Goal: Task Accomplishment & Management: Use online tool/utility

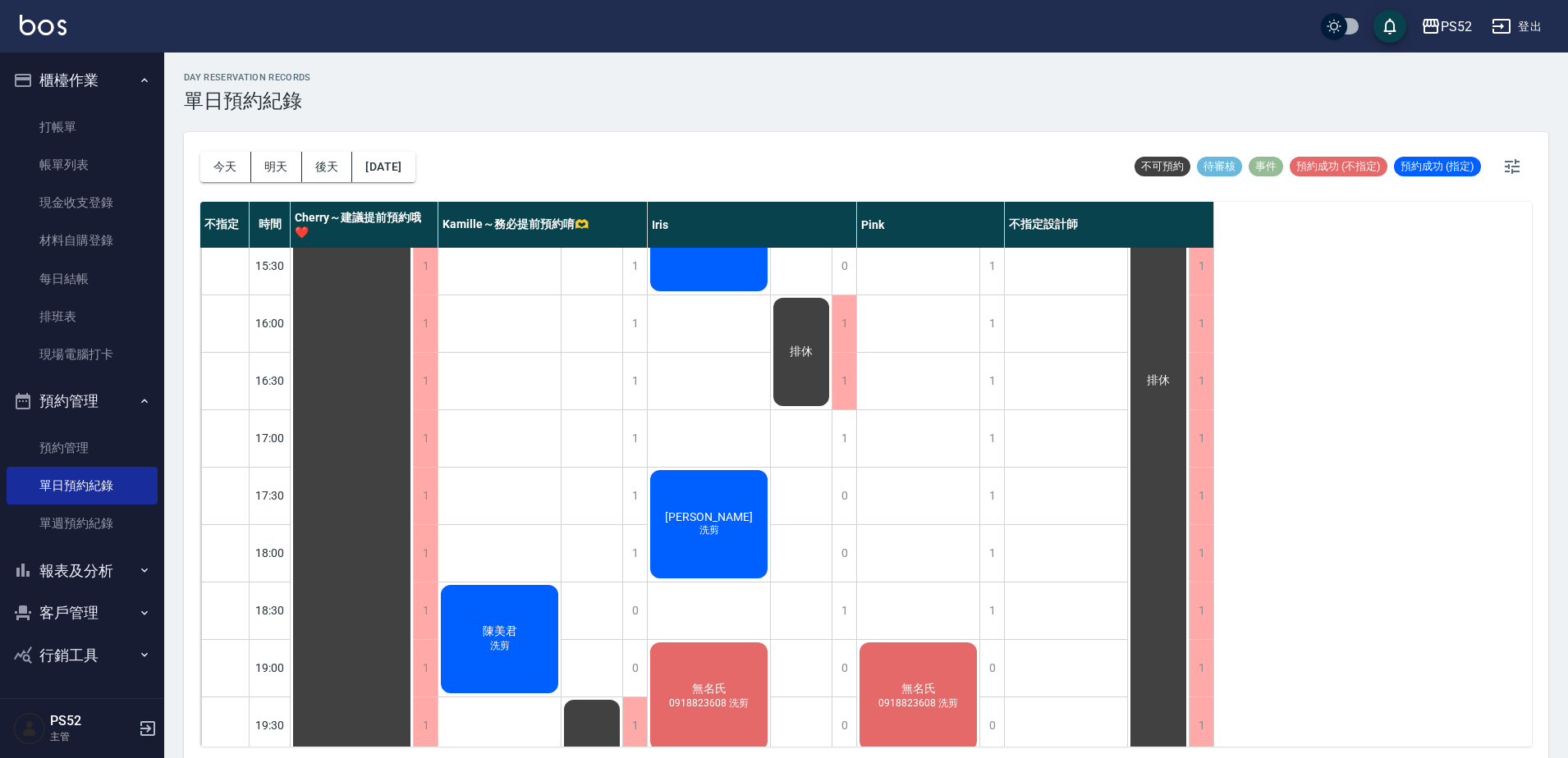
scroll to position [583, 0]
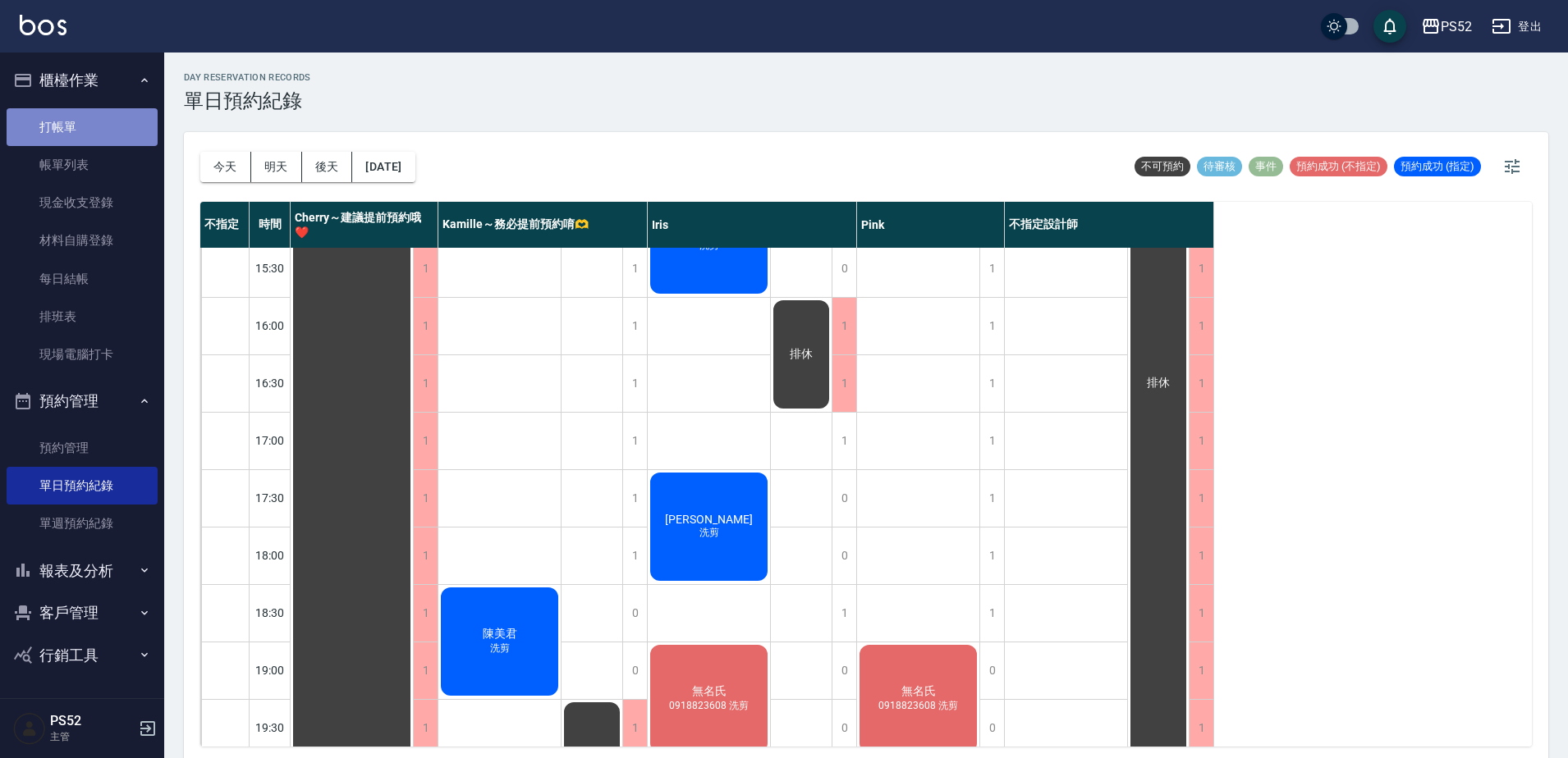
click at [113, 114] on link "打帳單" at bounding box center [82, 126] width 151 height 38
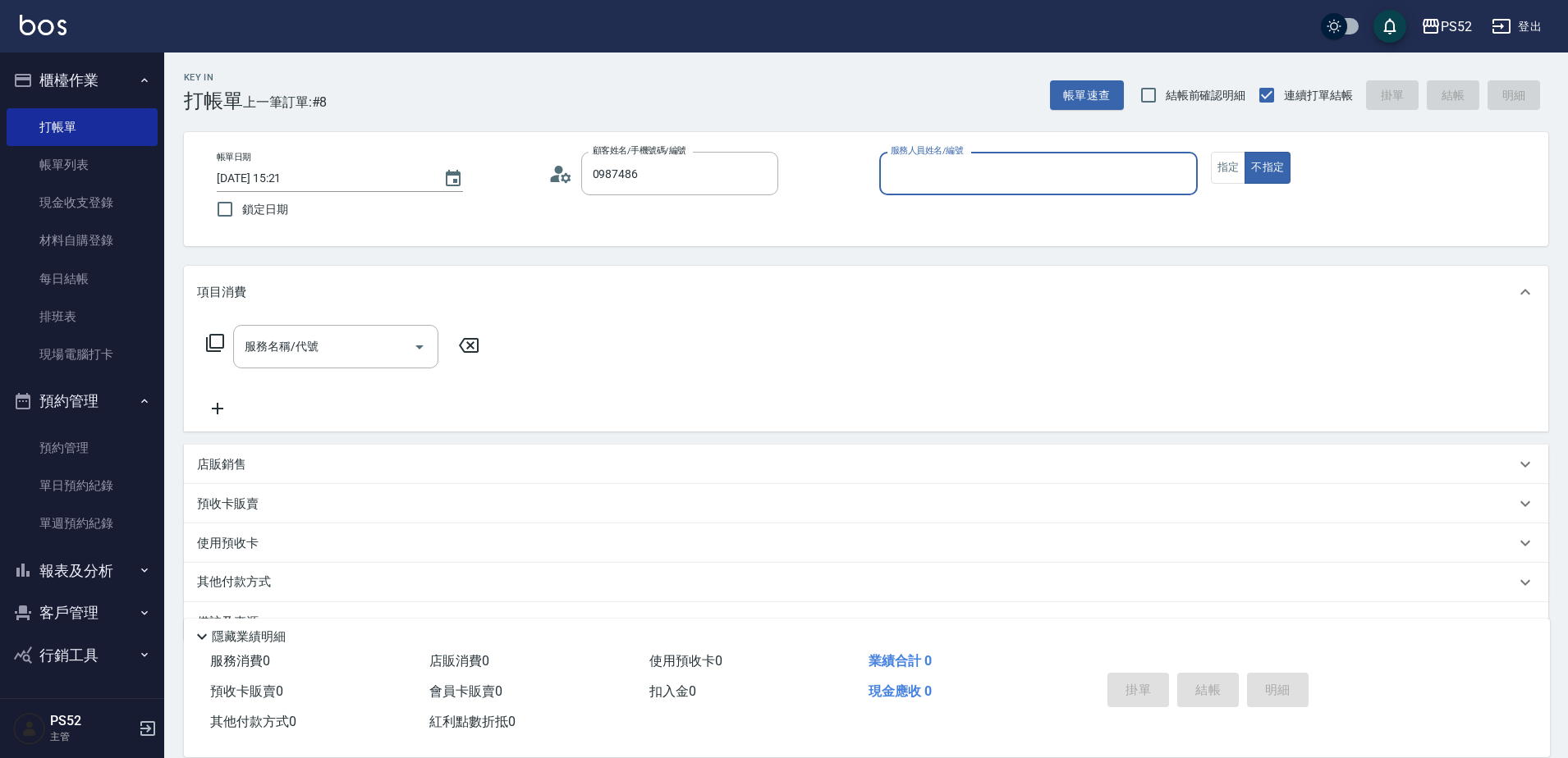
type input "[PERSON_NAME]/0987486658/K0987486658"
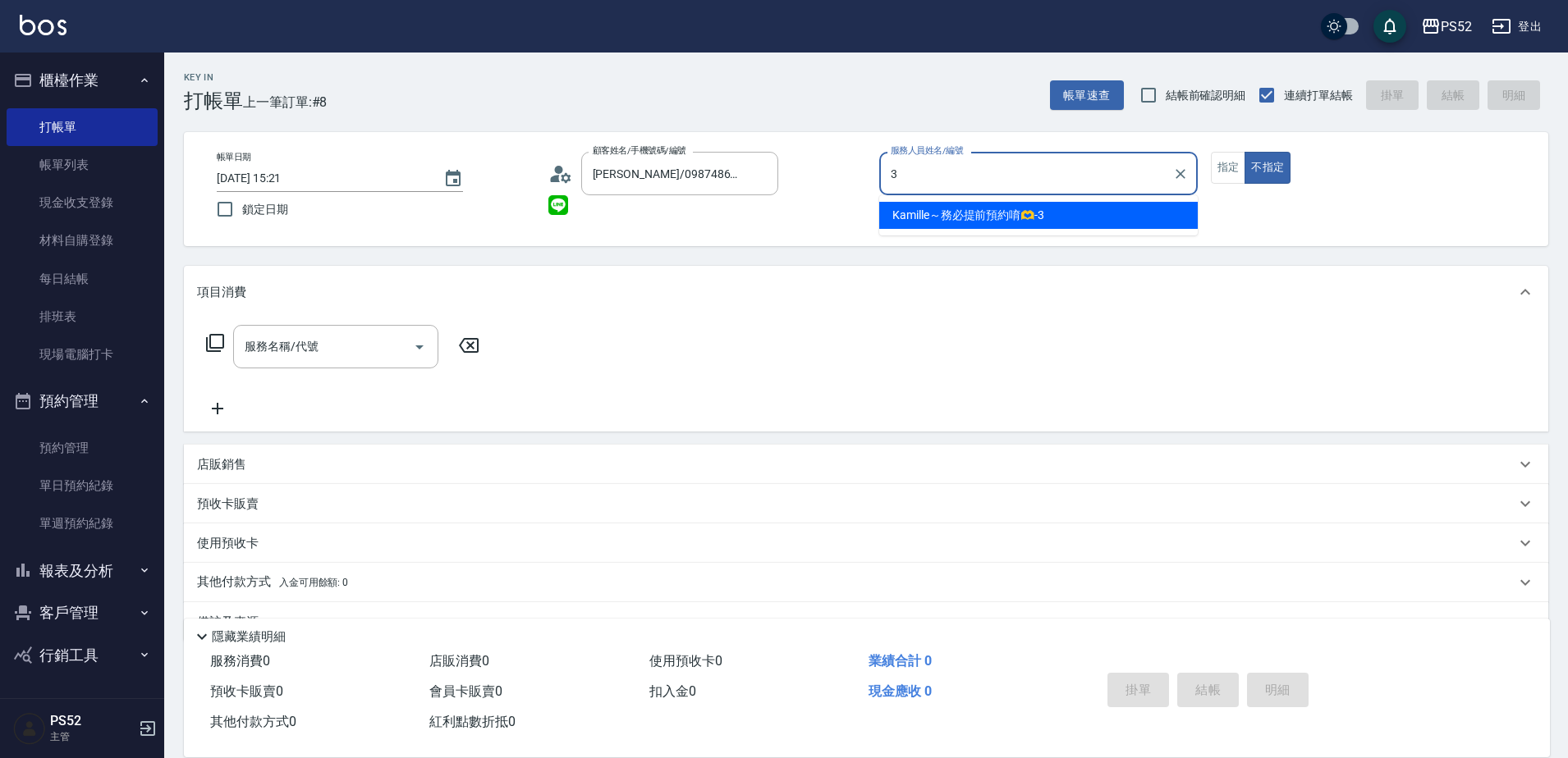
type input "3"
type button "false"
type input "Kamille～務必提前預約唷🫶-3"
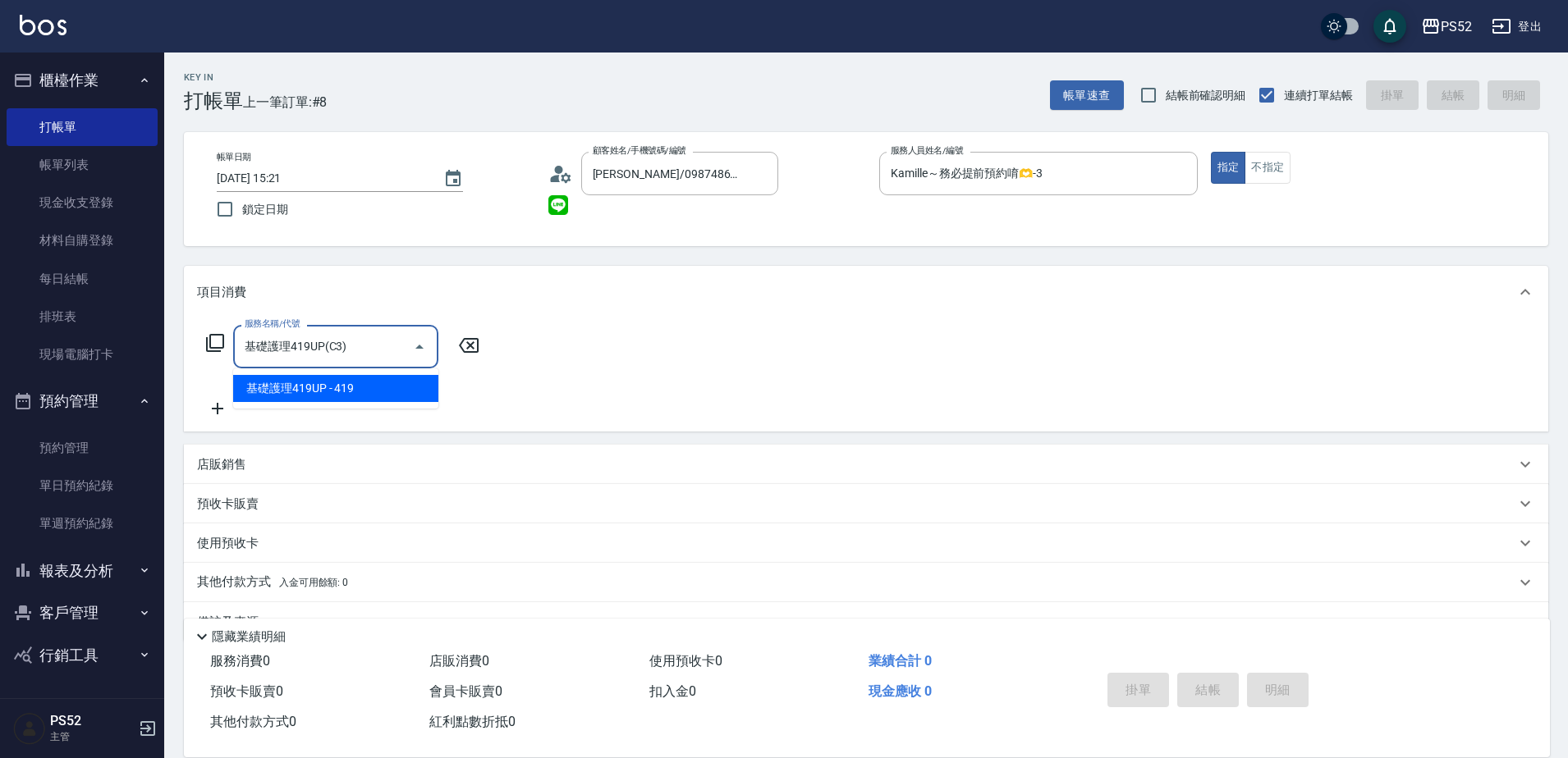
type input "基礎護理419UP(C3)"
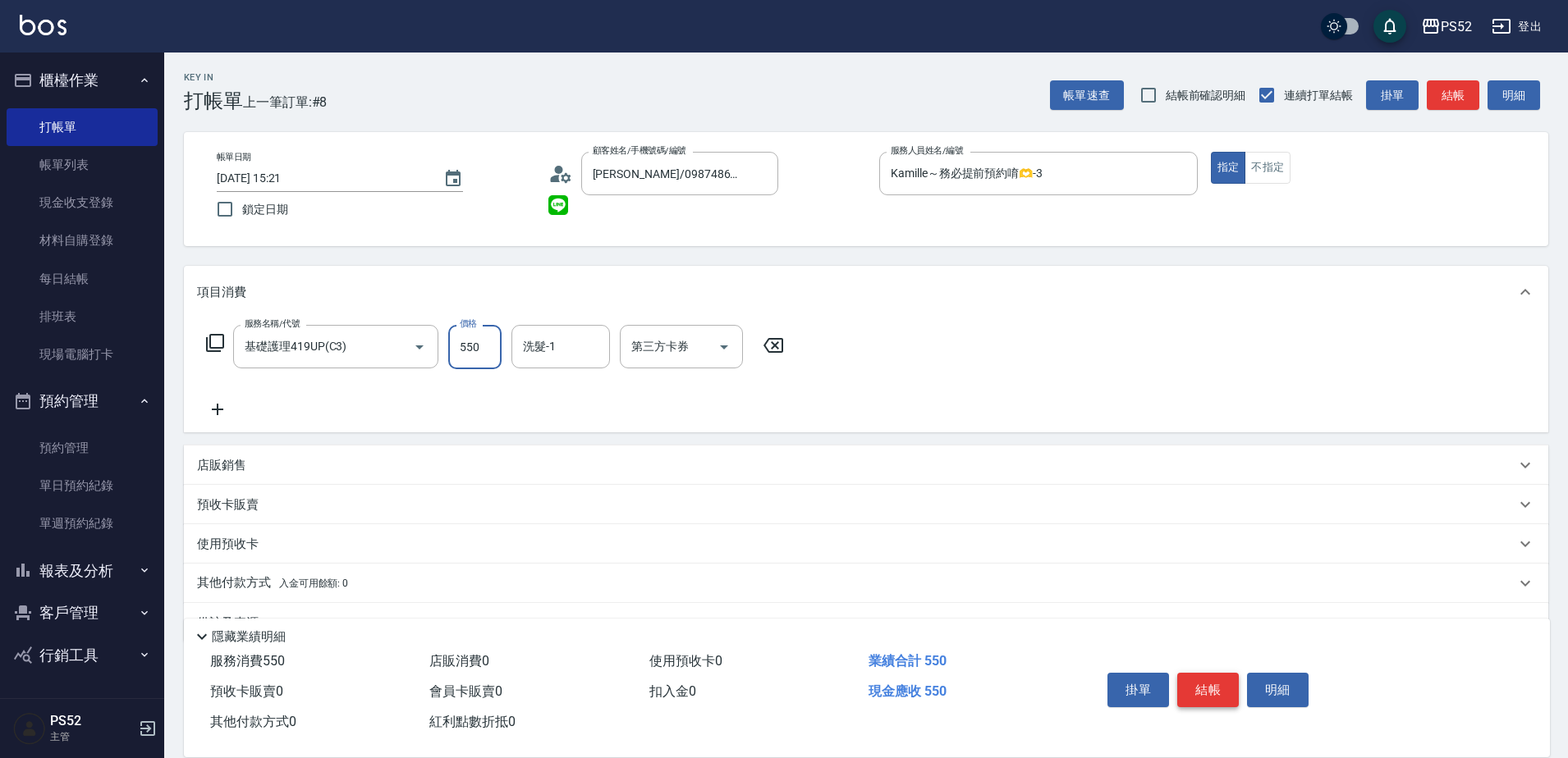
type input "550"
click at [1205, 673] on button "結帳" at bounding box center [1207, 690] width 61 height 34
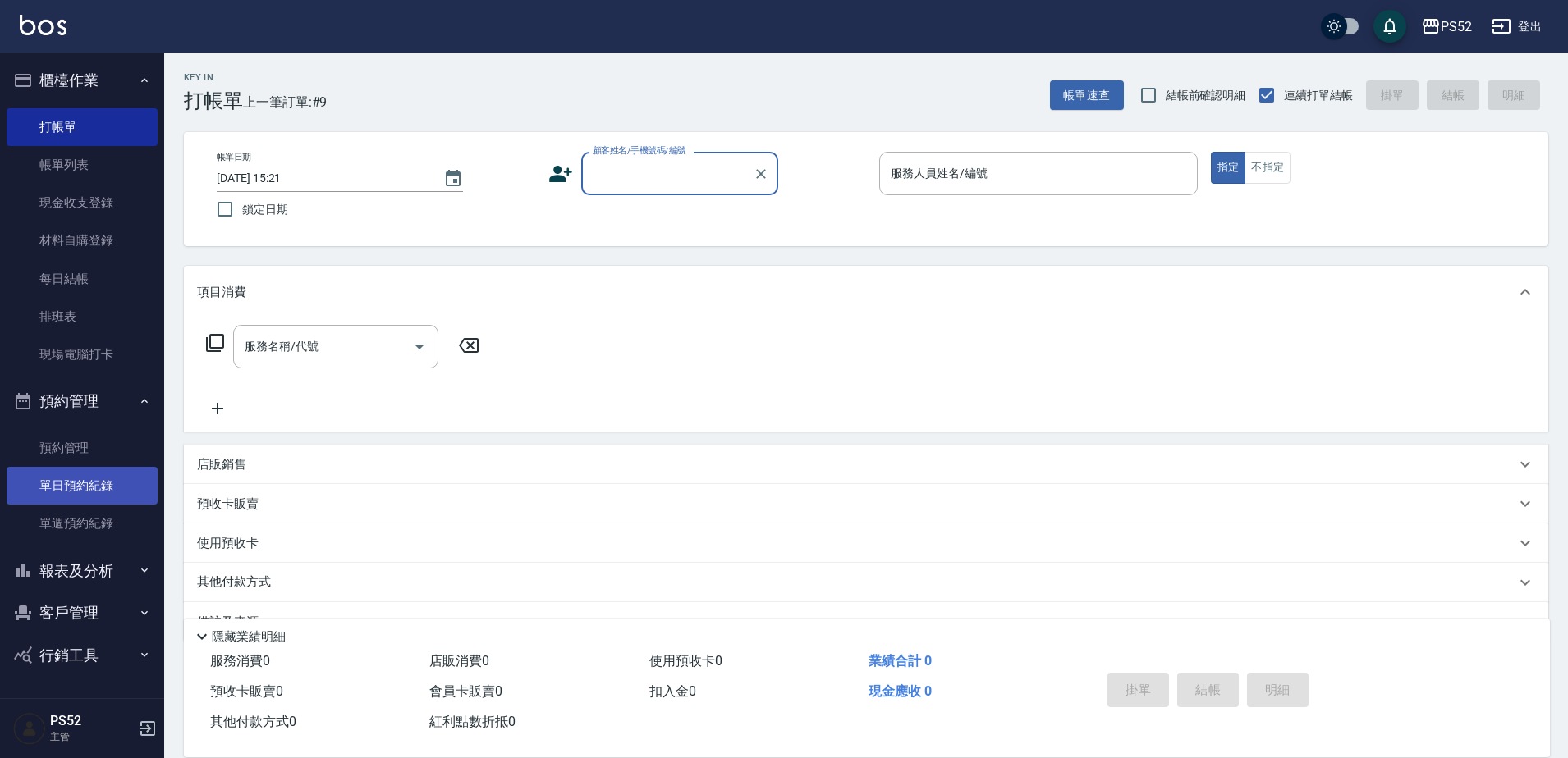
click at [72, 499] on link "單日預約紀錄" at bounding box center [82, 486] width 151 height 38
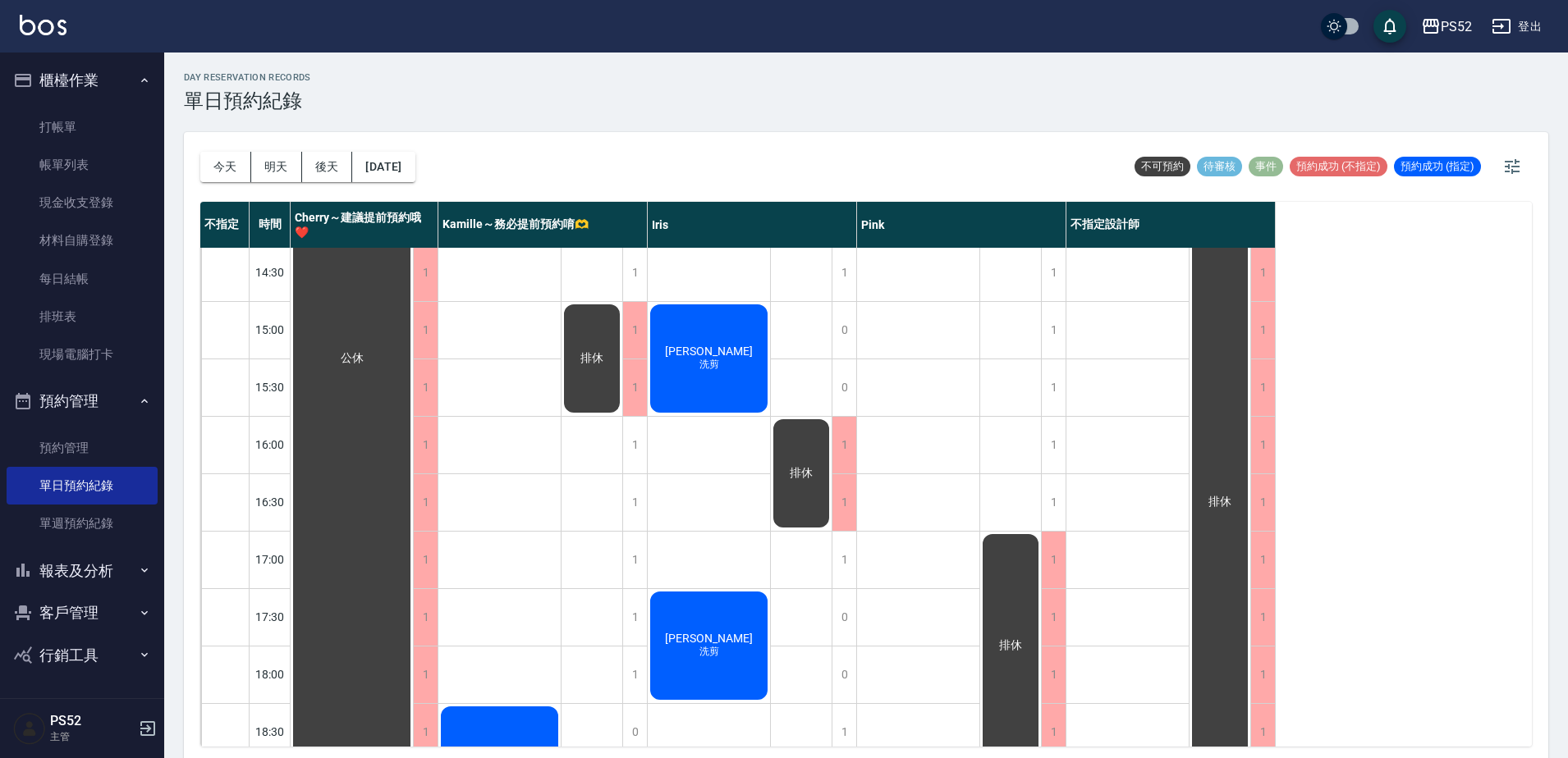
scroll to position [466, 0]
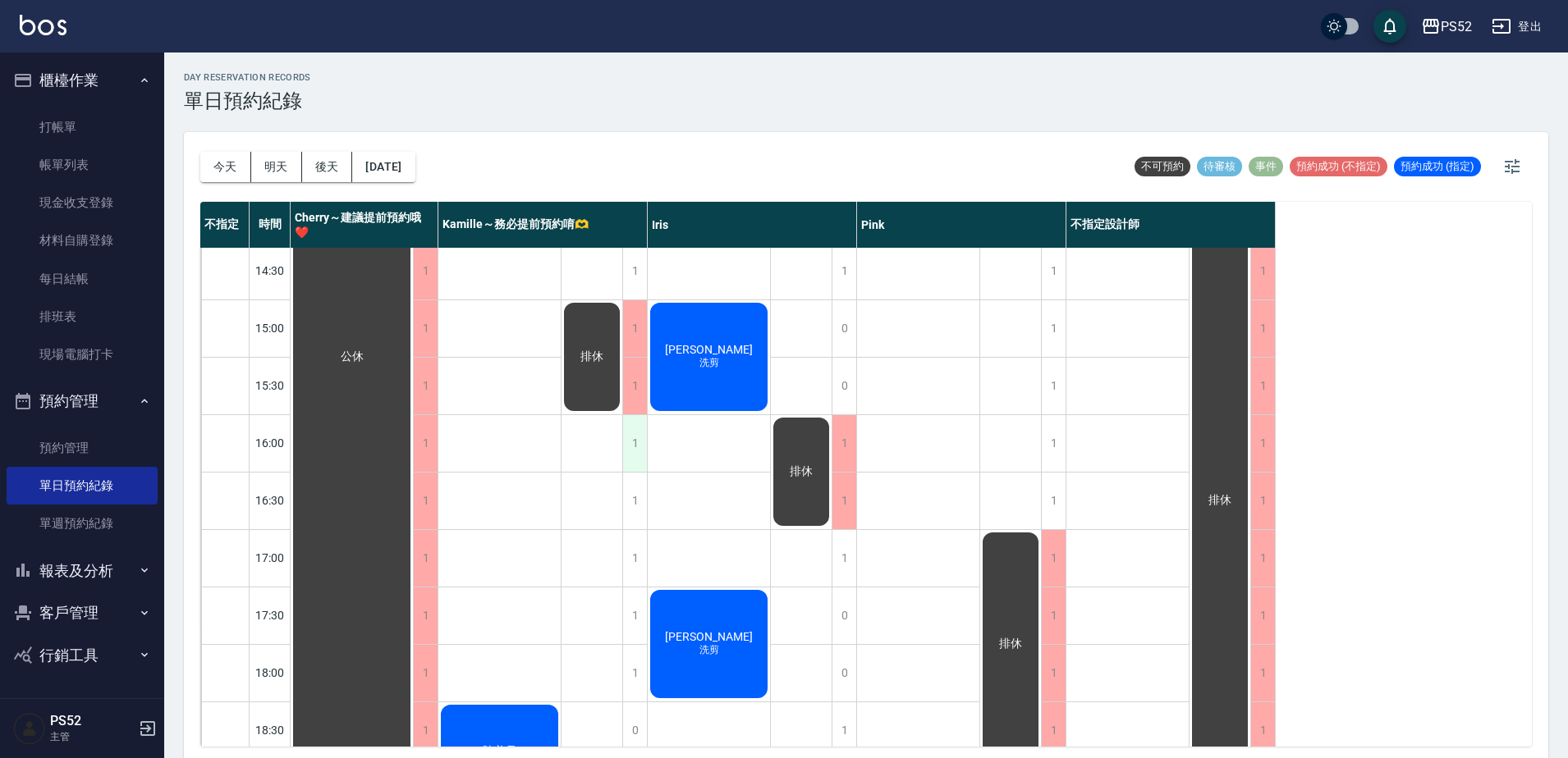
click at [630, 457] on div "1" at bounding box center [634, 444] width 24 height 57
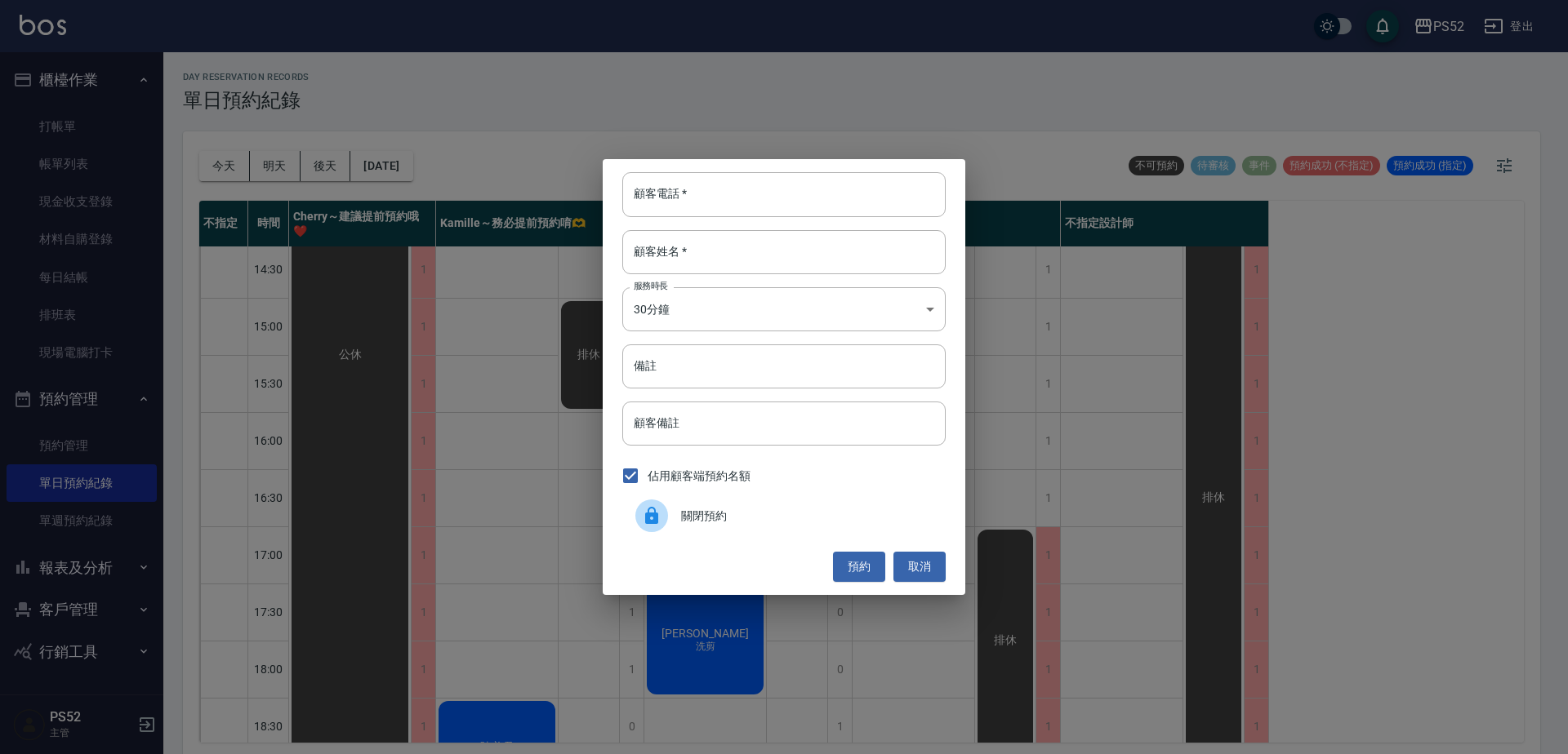
click at [681, 521] on span "關閉預約" at bounding box center [807, 516] width 252 height 17
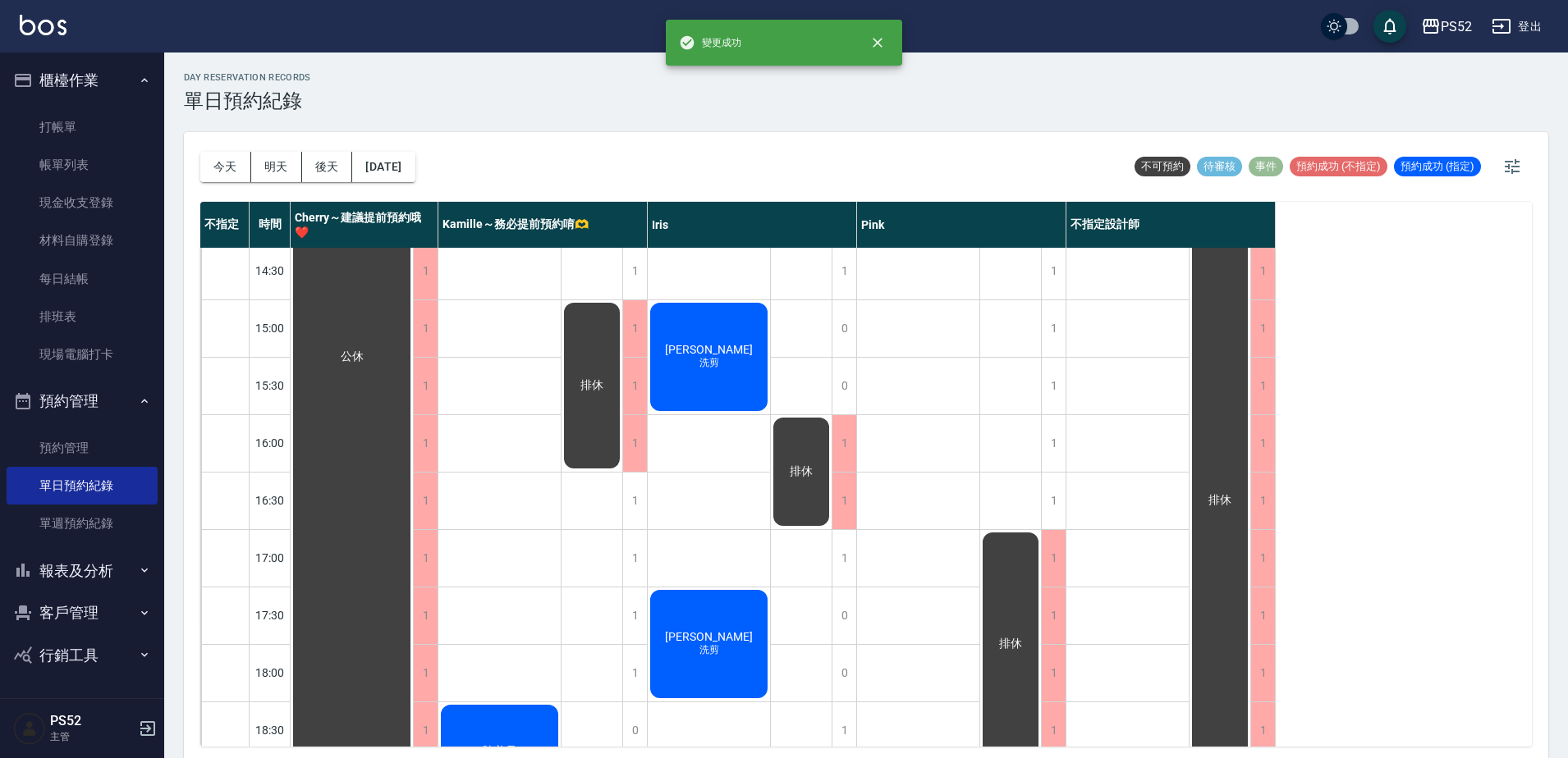
click at [638, 501] on div "1" at bounding box center [634, 501] width 24 height 57
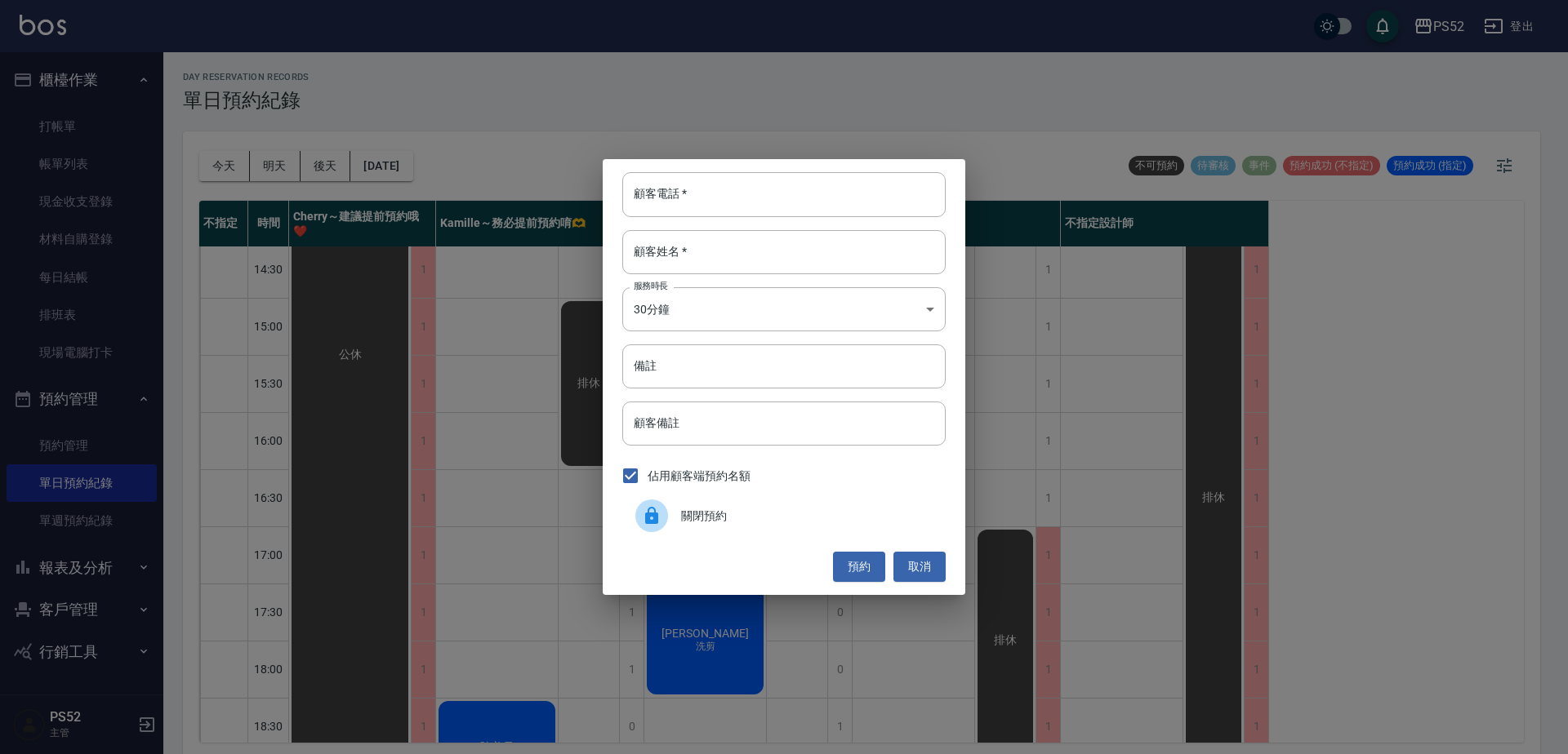
click at [669, 512] on div at bounding box center [658, 516] width 46 height 32
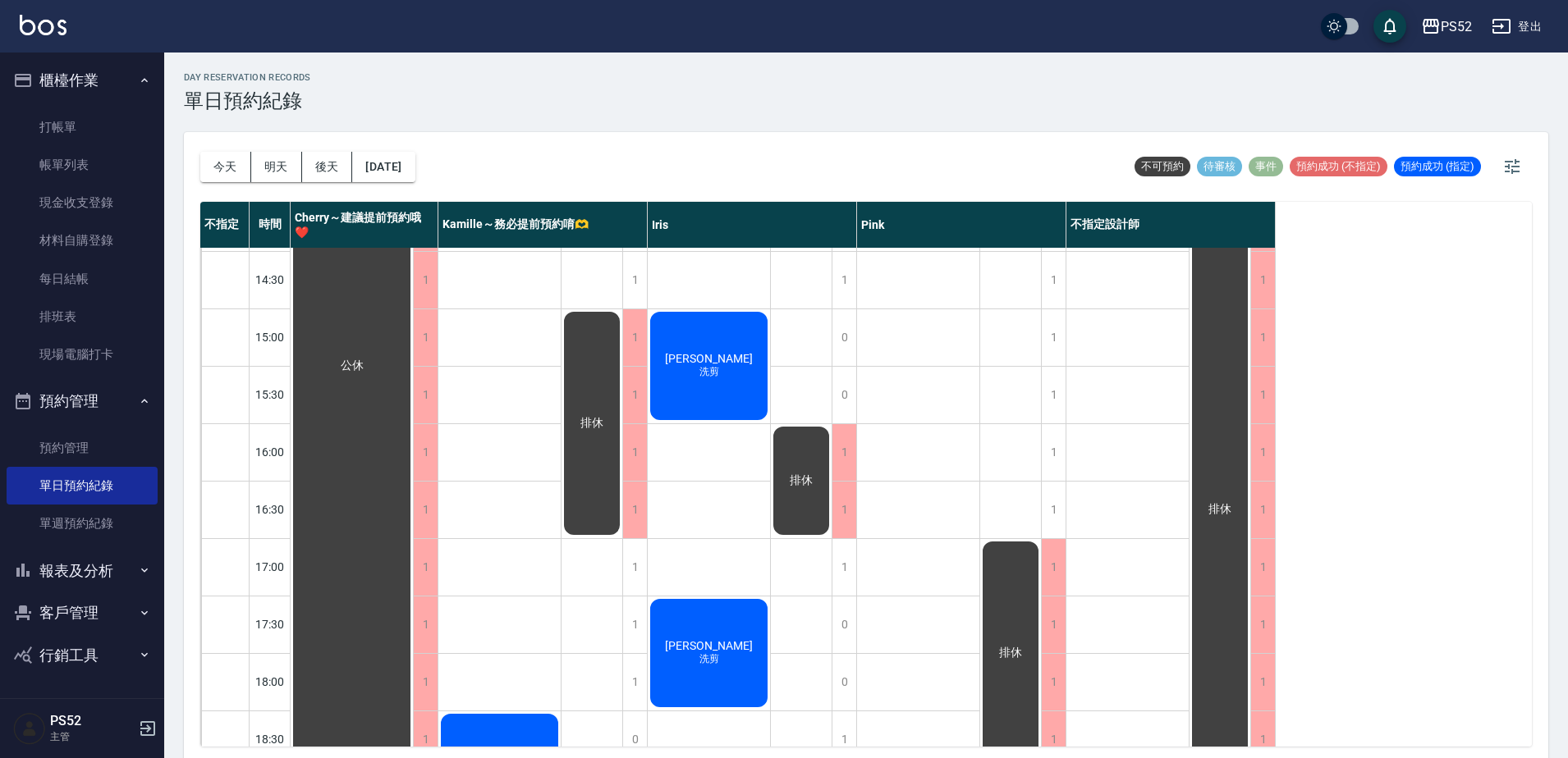
scroll to position [446, 0]
